Goal: Task Accomplishment & Management: Manage account settings

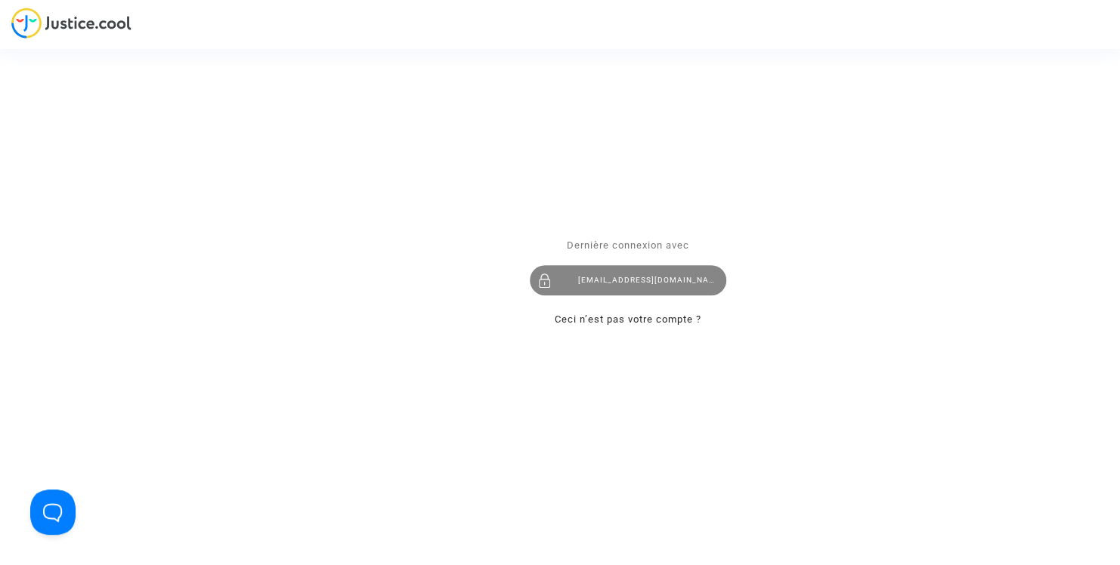
click at [663, 275] on div "[EMAIL_ADDRESS][DOMAIN_NAME]" at bounding box center [628, 281] width 197 height 30
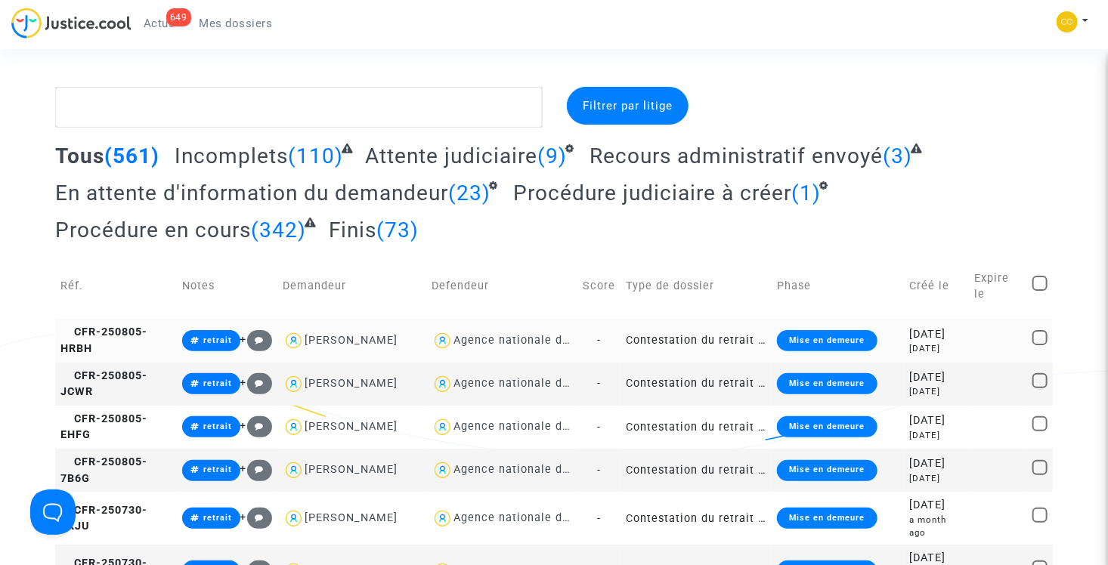
click at [697, 330] on td "Contestation du retrait de [PERSON_NAME] par l'ANAH (mandataire)" at bounding box center [695, 340] width 151 height 43
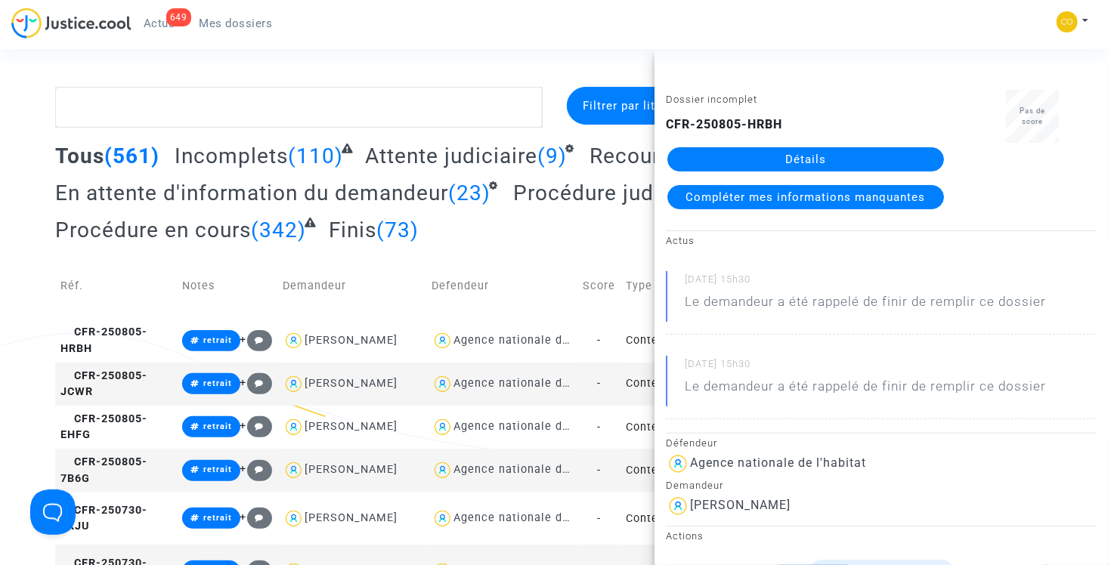
click at [763, 152] on link "Détails" at bounding box center [805, 159] width 277 height 24
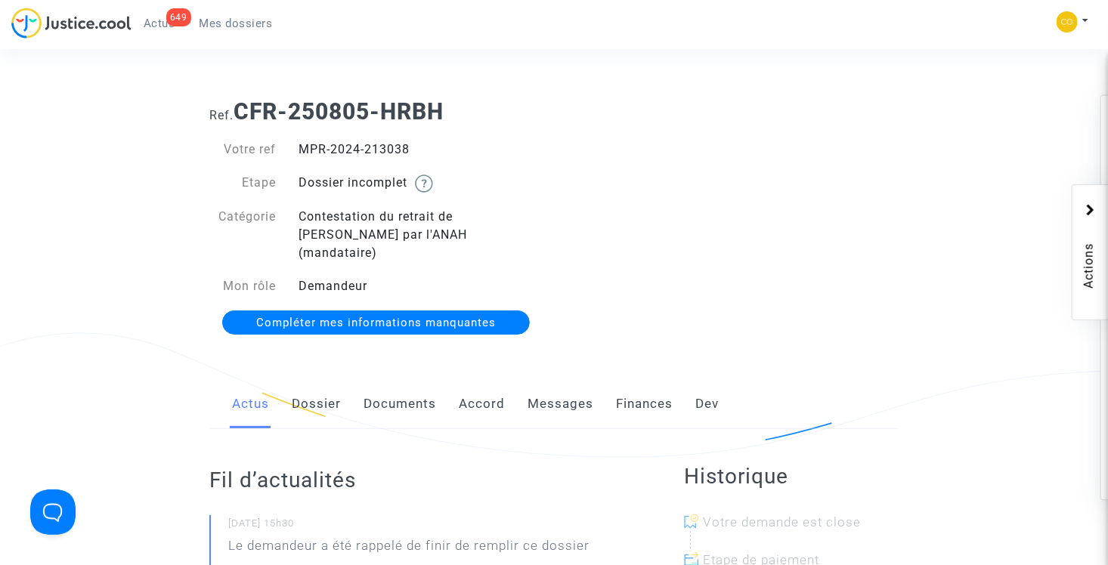
click at [398, 384] on link "Documents" at bounding box center [400, 404] width 73 height 50
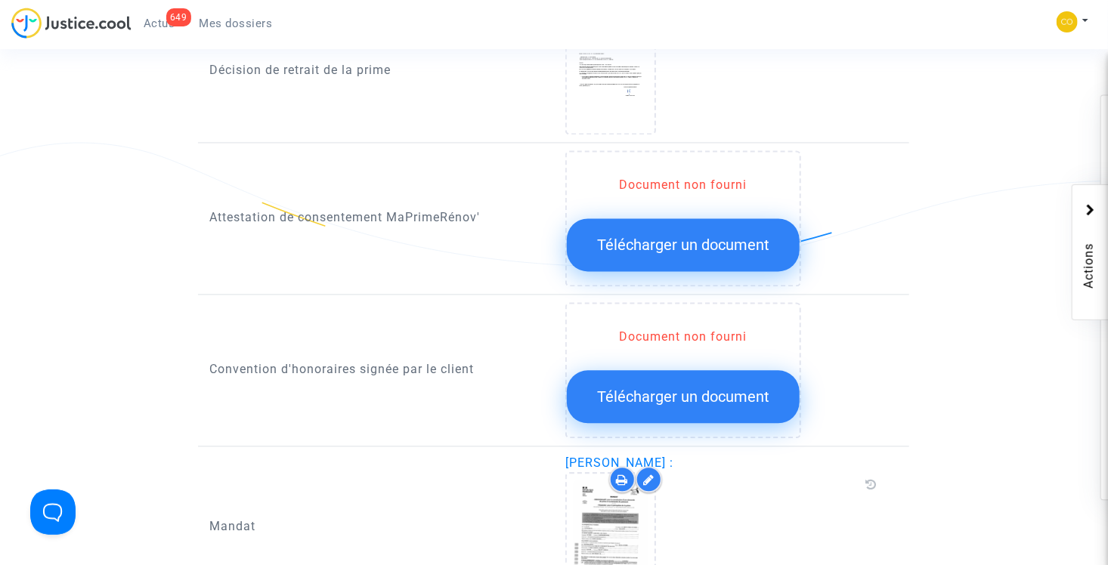
scroll to position [1512, 0]
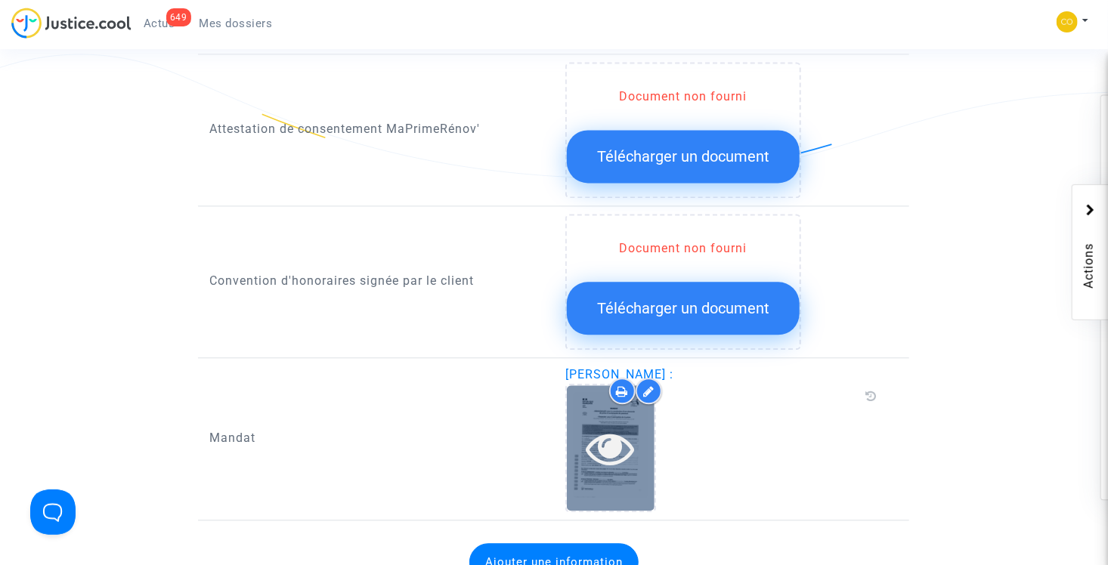
click at [605, 424] on icon at bounding box center [610, 448] width 49 height 48
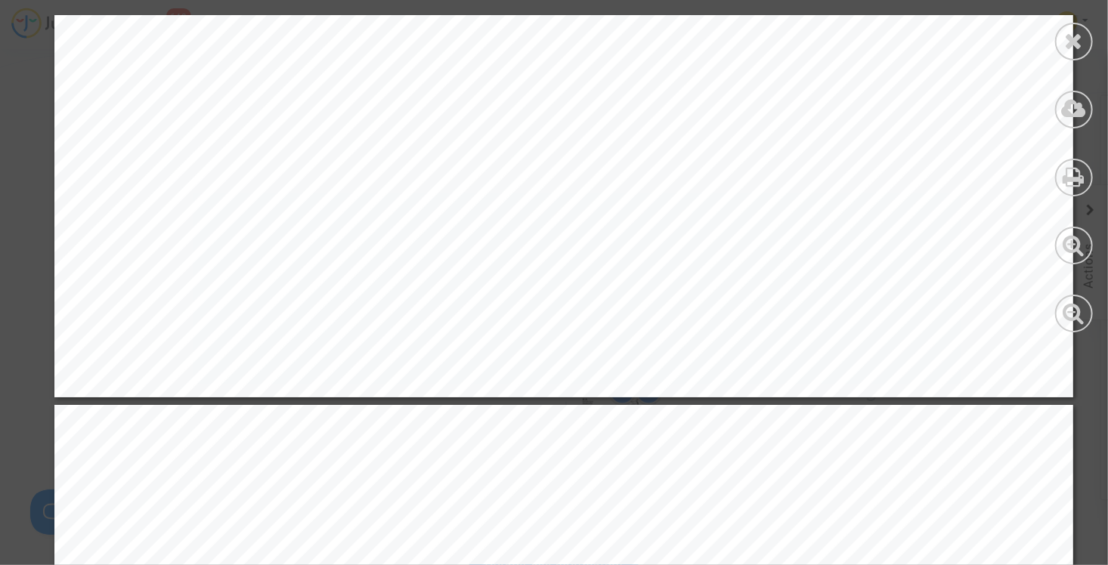
scroll to position [1285, 0]
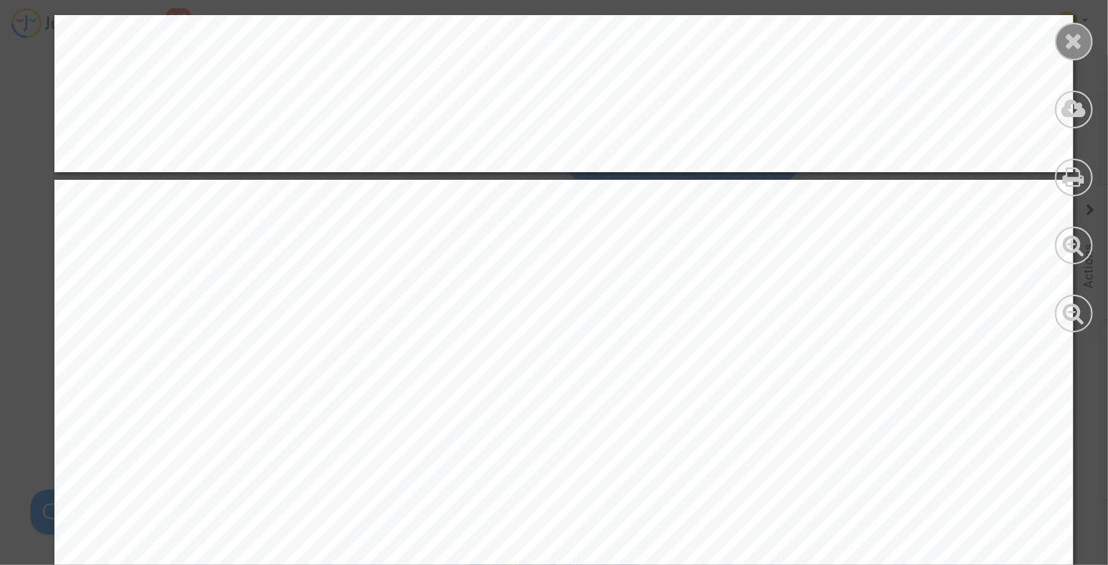
click at [1079, 54] on div at bounding box center [1074, 42] width 38 height 38
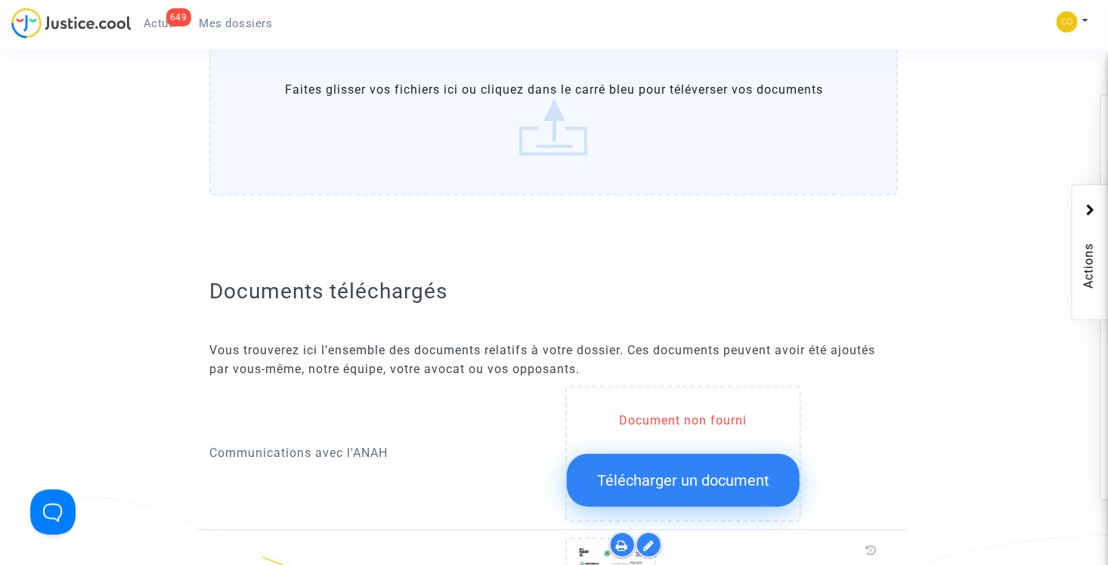
scroll to position [227, 0]
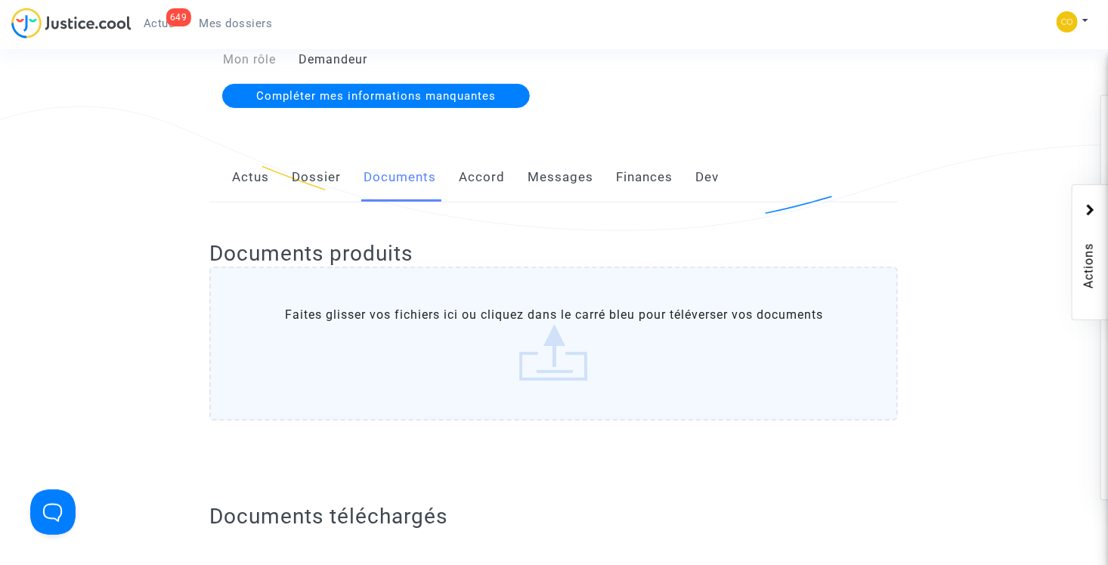
click at [178, 20] on div "649" at bounding box center [178, 17] width 25 height 18
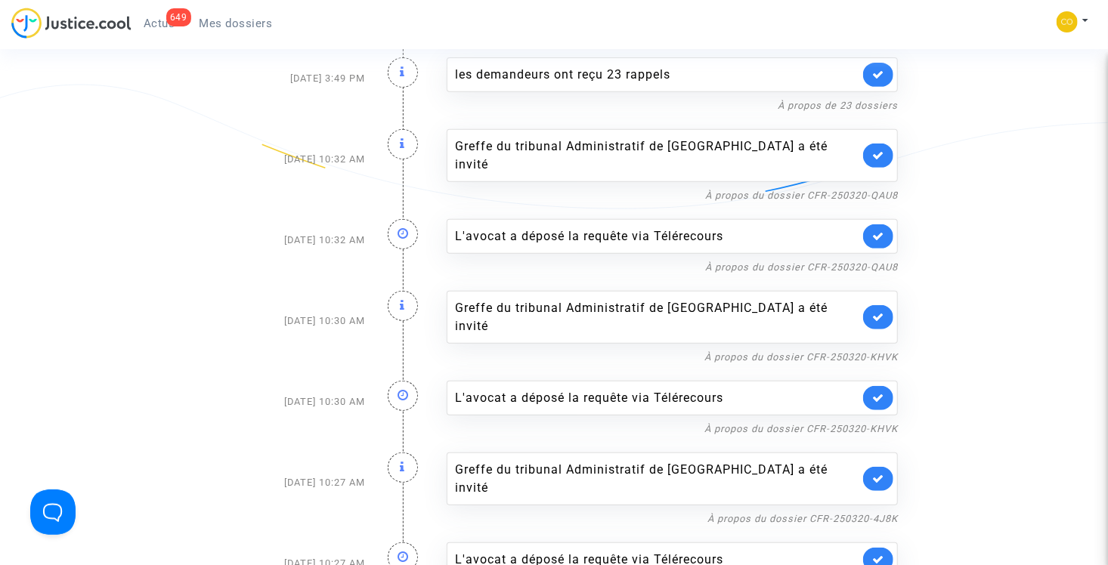
scroll to position [302, 0]
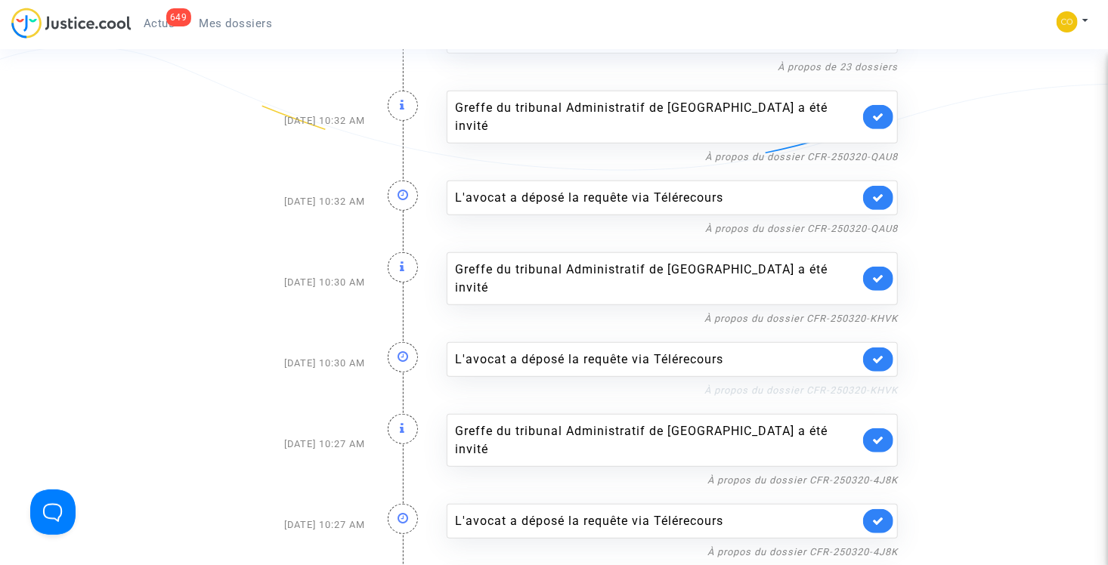
click at [769, 385] on link "À propos du dossier CFR-250320-KHVK" at bounding box center [800, 390] width 193 height 11
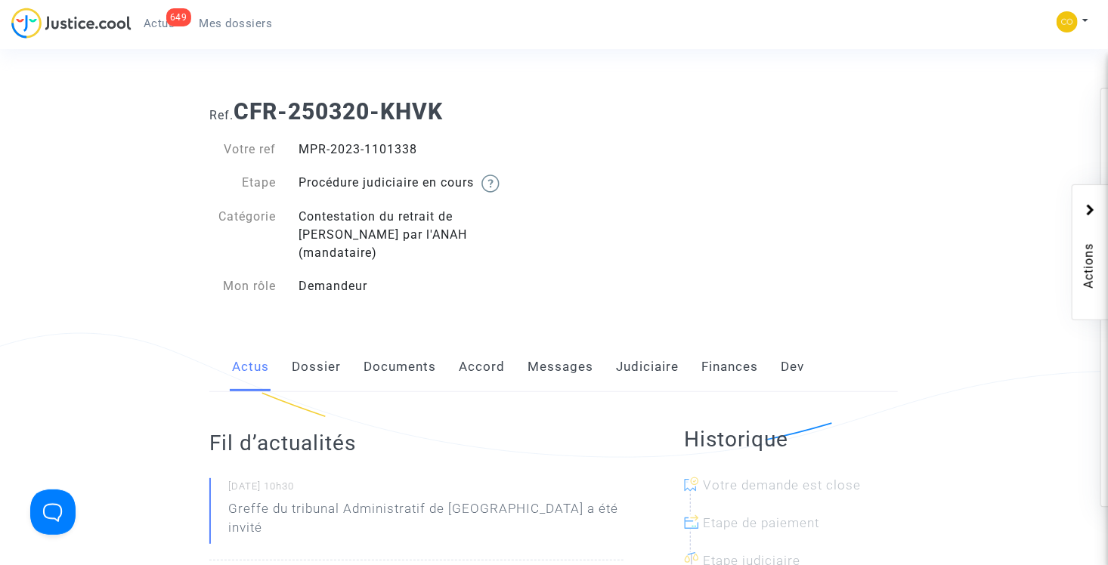
click at [412, 363] on link "Documents" at bounding box center [400, 367] width 73 height 50
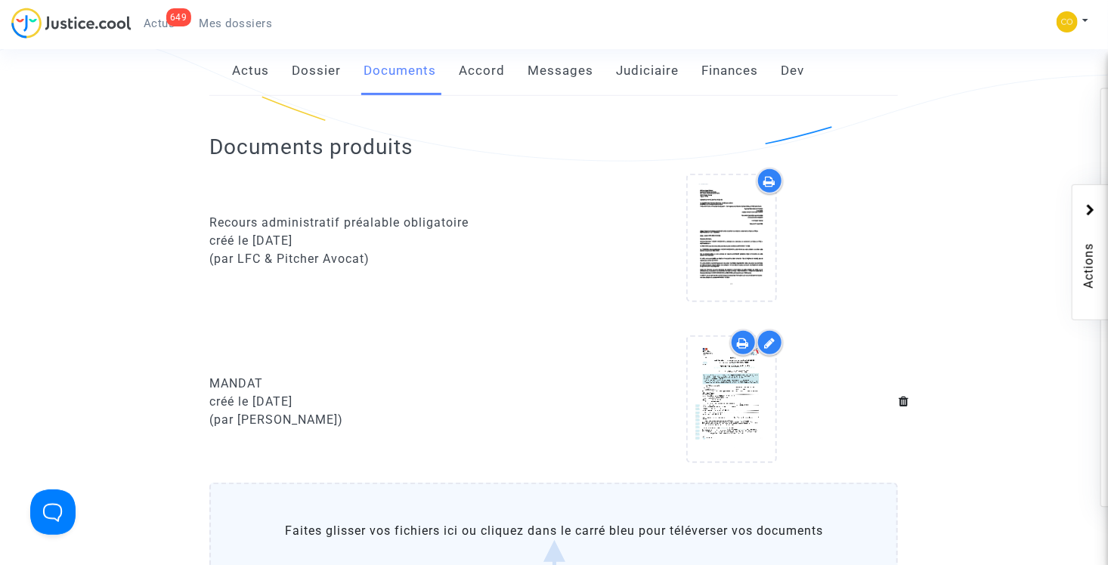
scroll to position [378, 0]
